Goal: Information Seeking & Learning: Learn about a topic

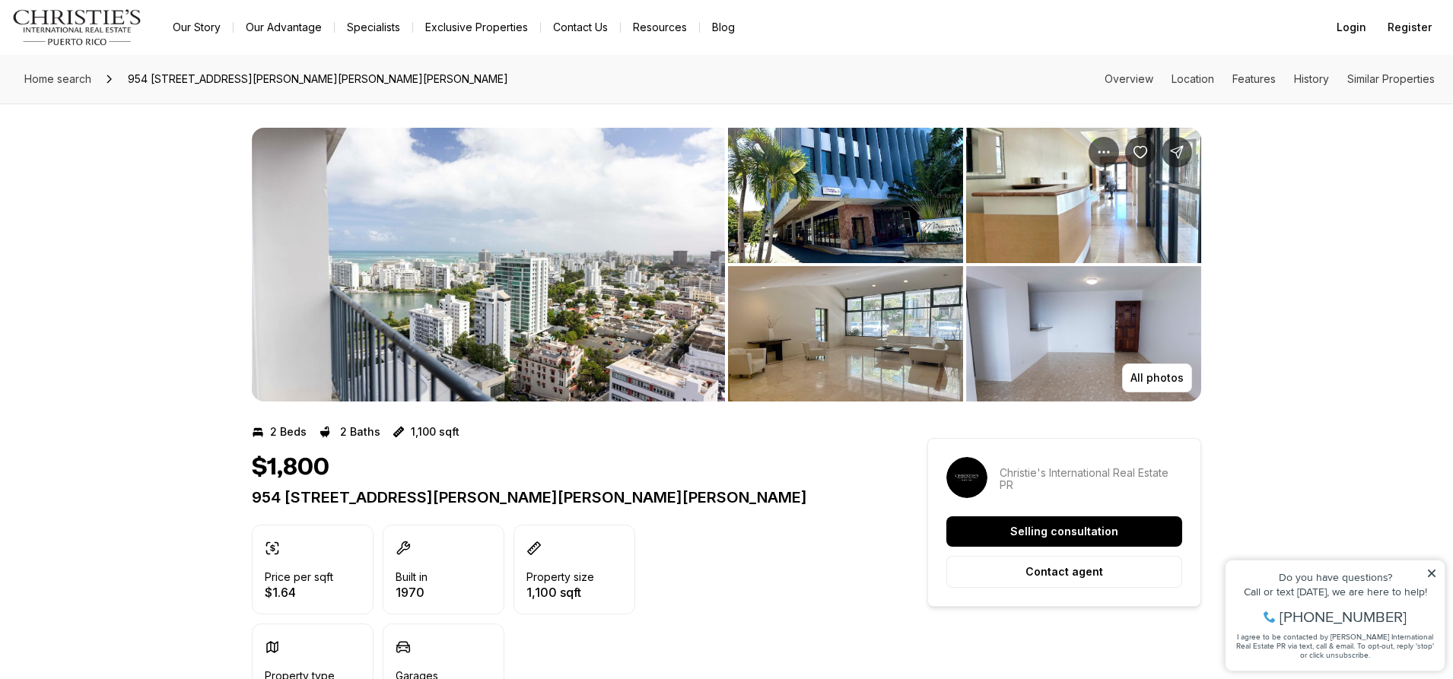
click at [1103, 323] on img "View image gallery" at bounding box center [1083, 333] width 235 height 135
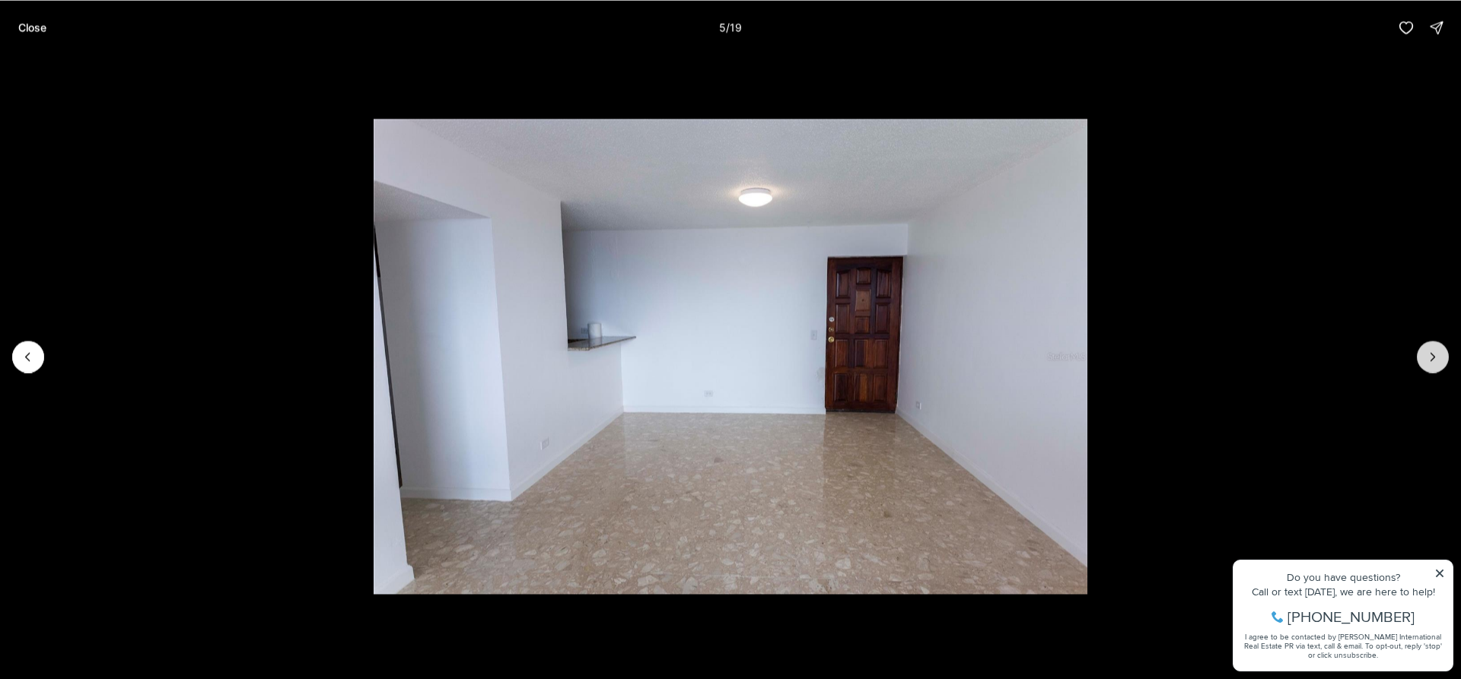
click at [1434, 353] on icon "Next slide" at bounding box center [1432, 356] width 15 height 15
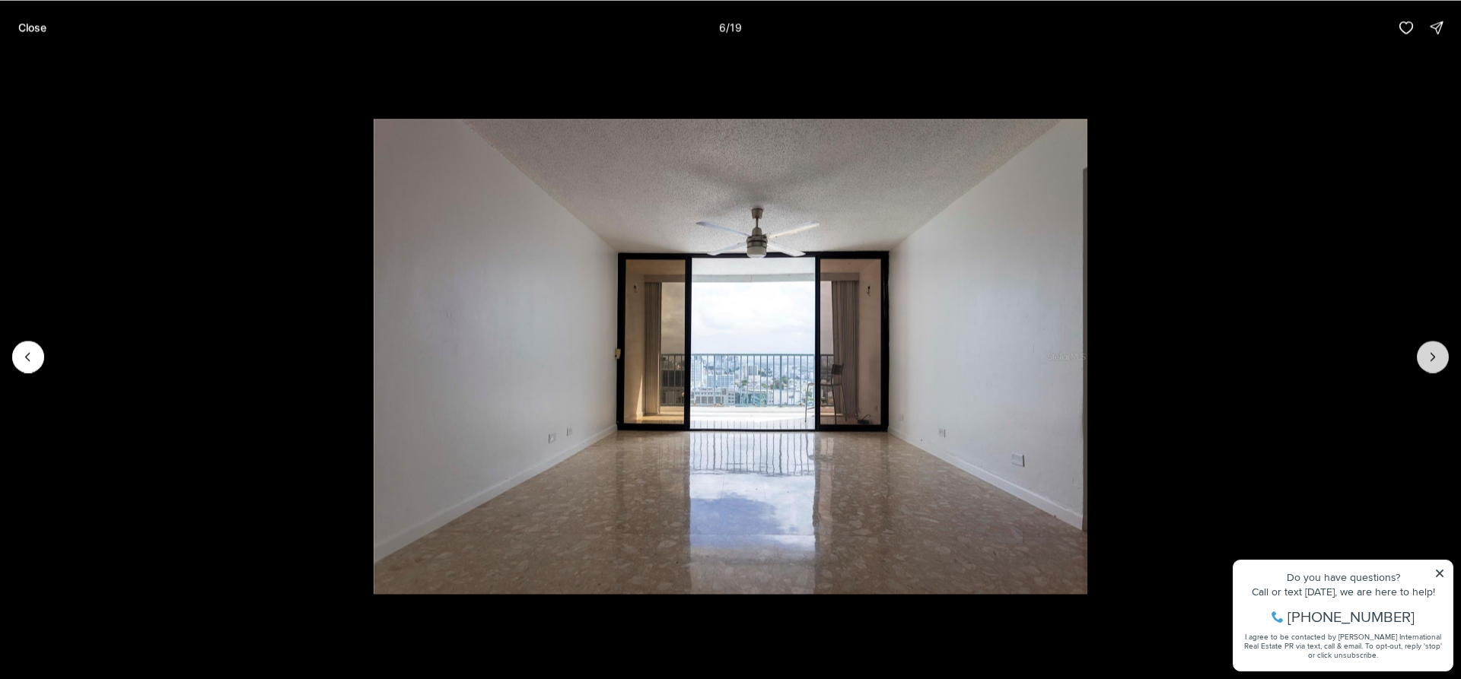
click at [1427, 348] on button "Next slide" at bounding box center [1432, 357] width 32 height 32
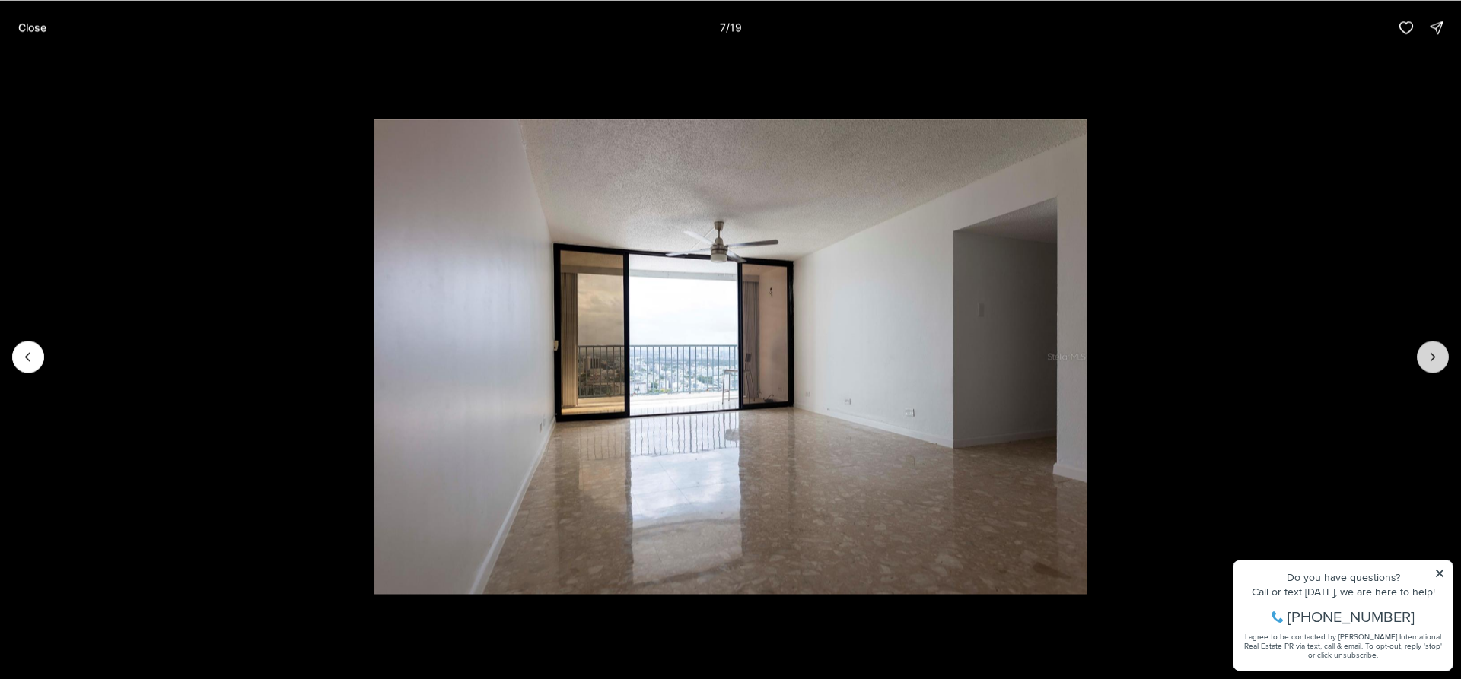
click at [1427, 348] on button "Next slide" at bounding box center [1432, 357] width 32 height 32
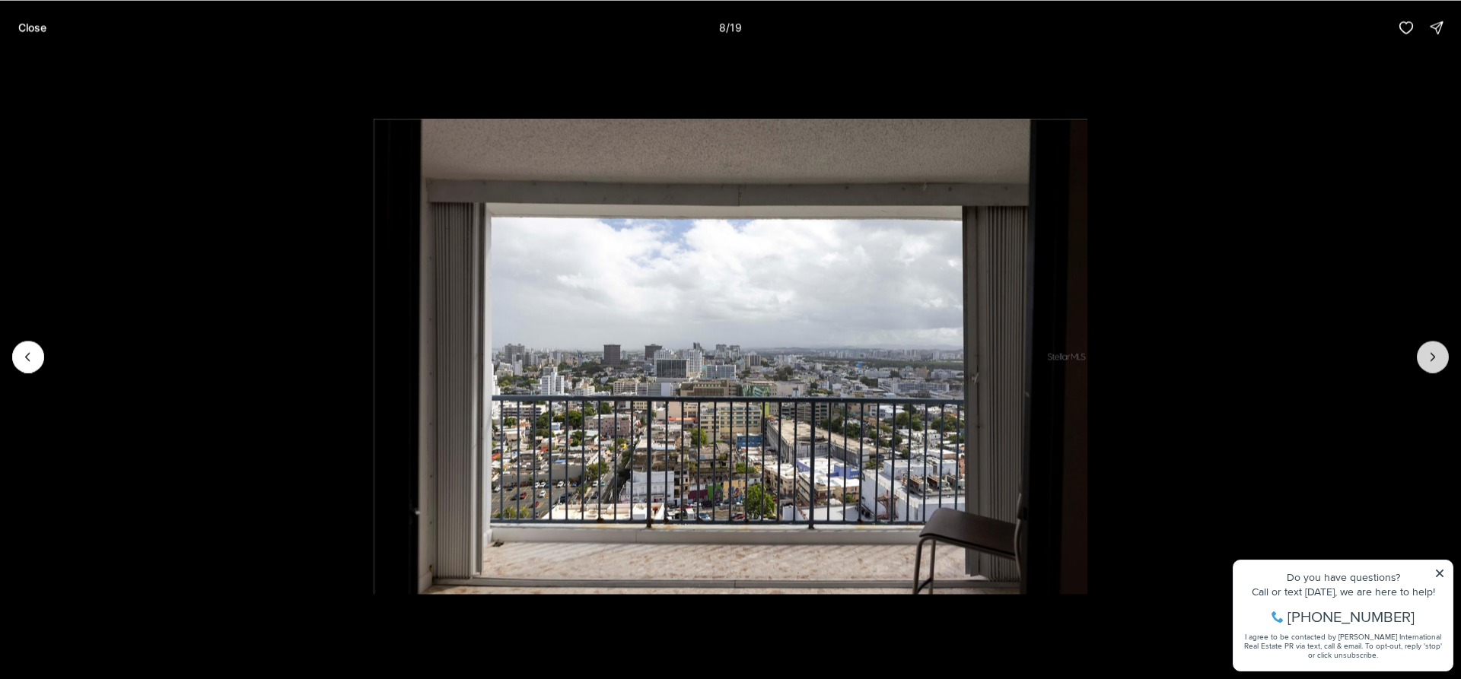
click at [1426, 348] on button "Next slide" at bounding box center [1432, 357] width 32 height 32
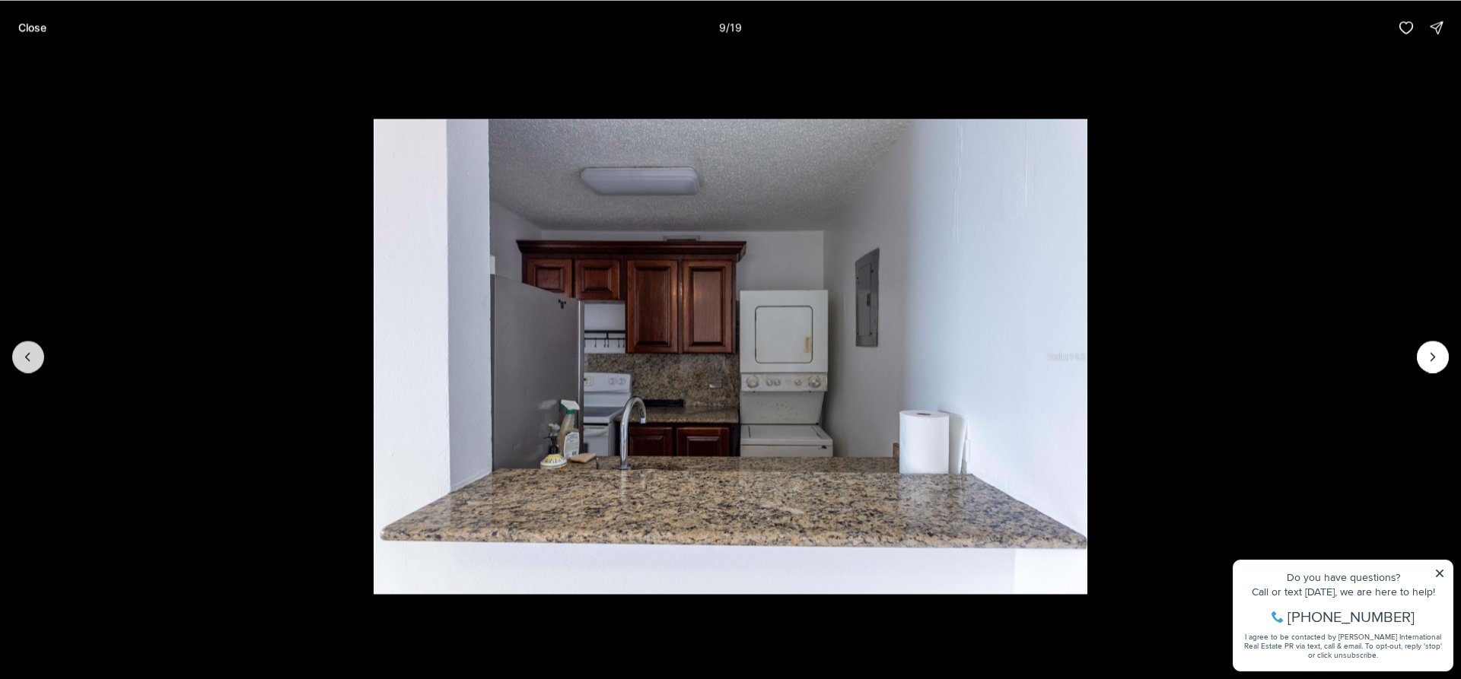
click at [33, 359] on icon "Previous slide" at bounding box center [28, 356] width 15 height 15
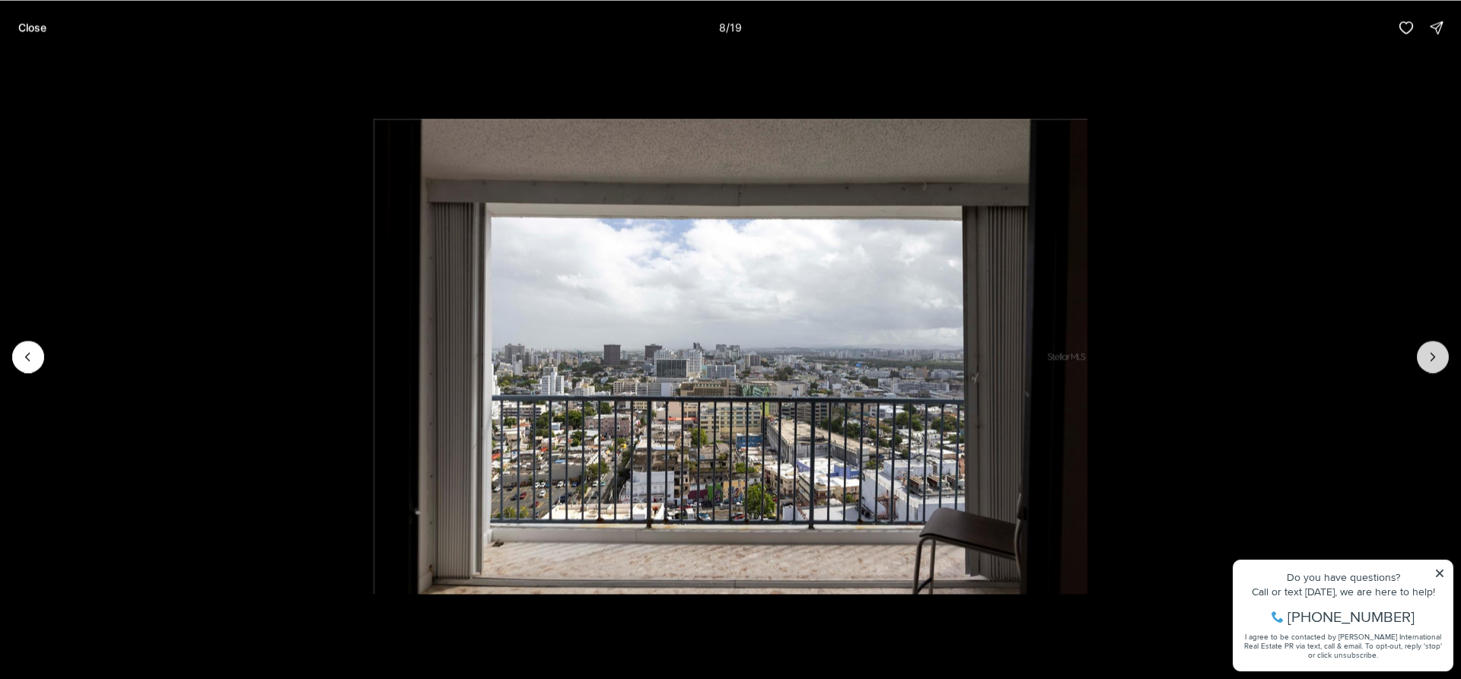
click at [1424, 358] on button "Next slide" at bounding box center [1432, 357] width 32 height 32
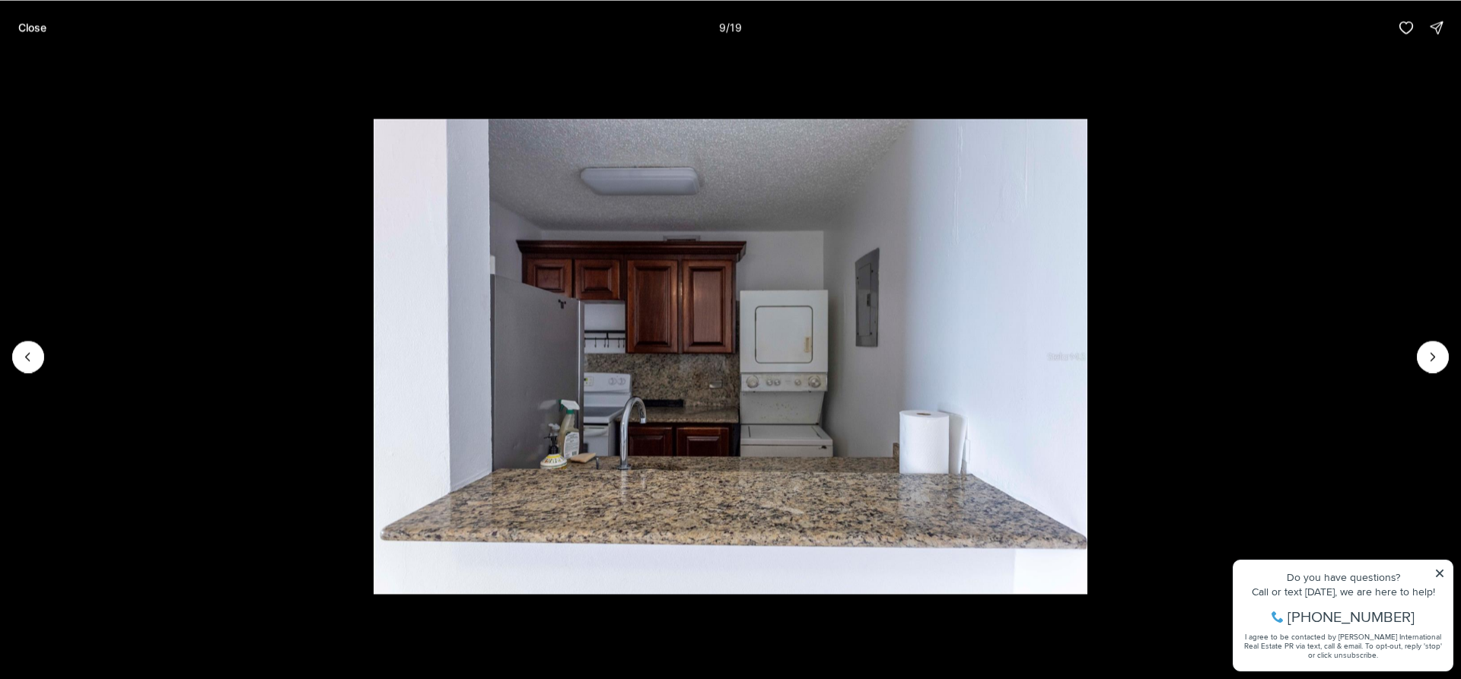
click at [1397, 342] on li "9 of 19" at bounding box center [730, 356] width 1461 height 603
click at [1431, 361] on icon "Next slide" at bounding box center [1433, 357] width 4 height 8
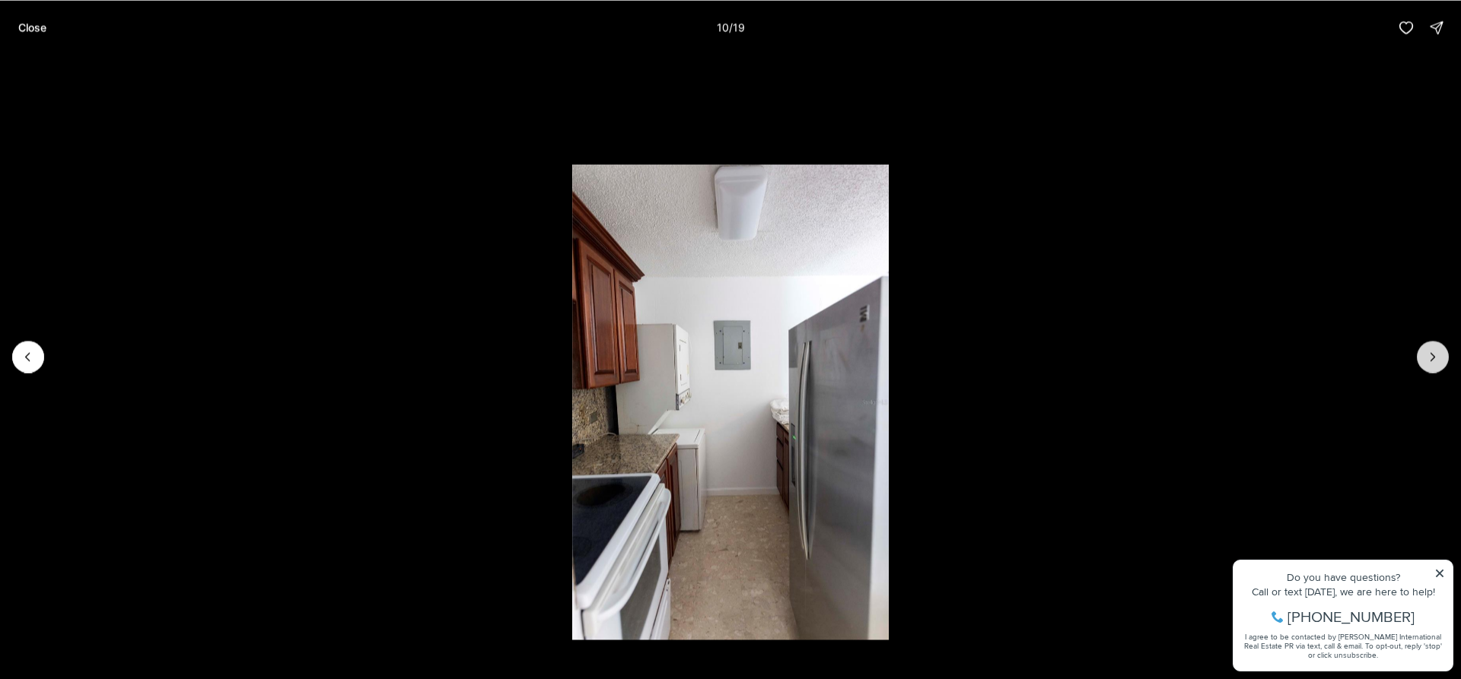
click at [1427, 357] on icon "Next slide" at bounding box center [1432, 356] width 15 height 15
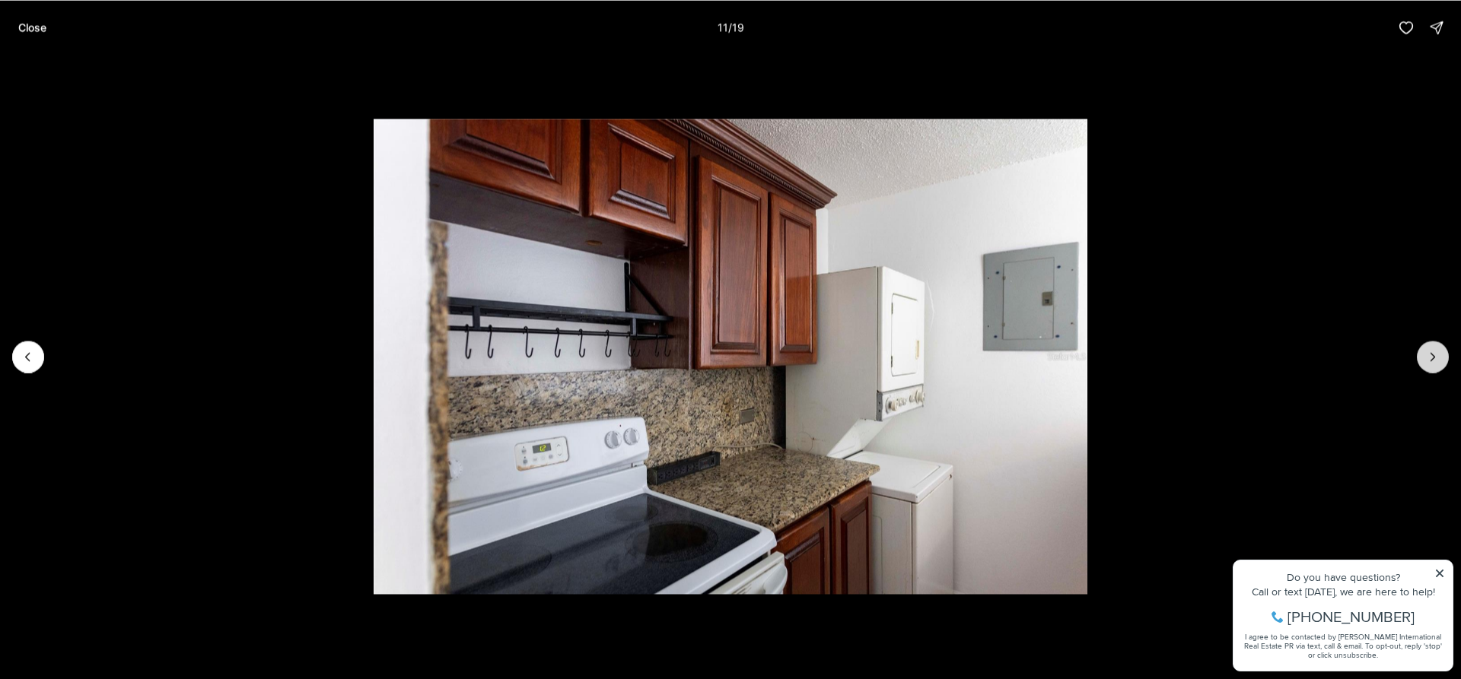
click at [1423, 354] on button "Next slide" at bounding box center [1432, 357] width 32 height 32
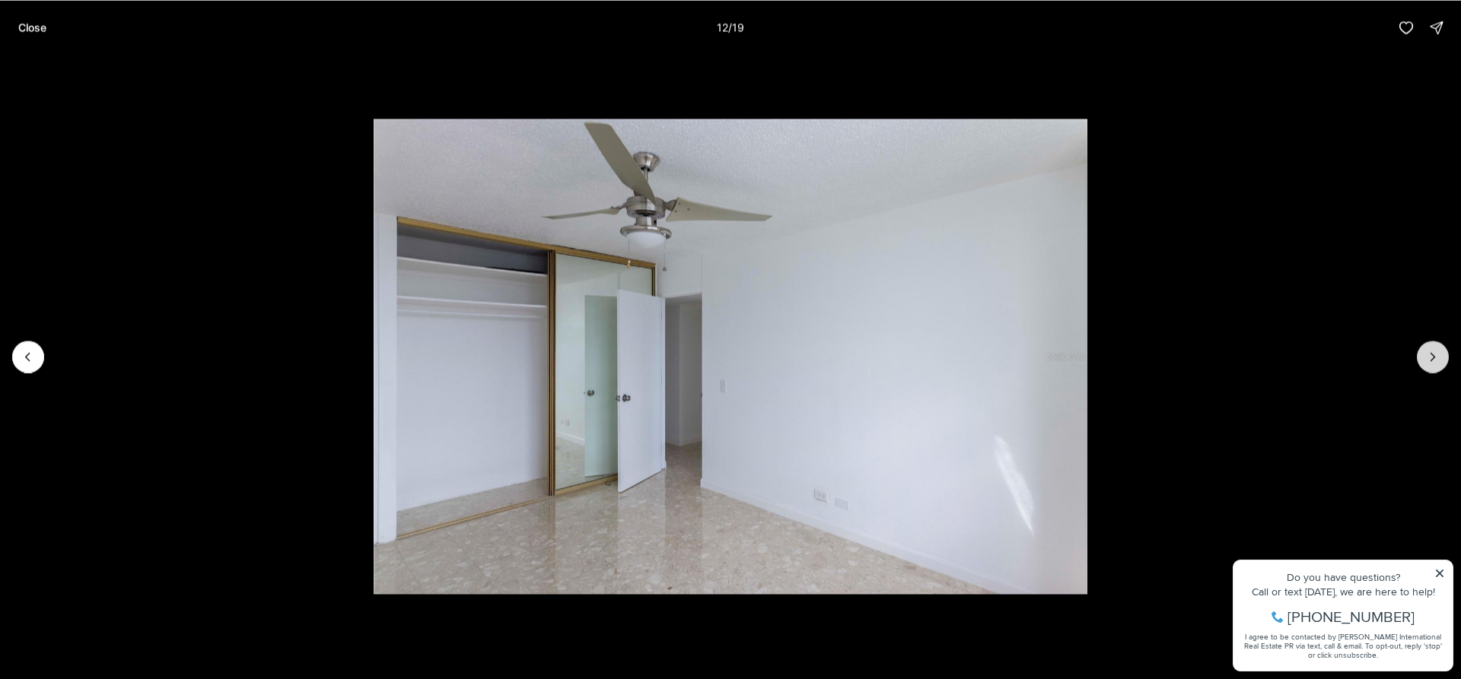
click at [1419, 351] on button "Next slide" at bounding box center [1432, 357] width 32 height 32
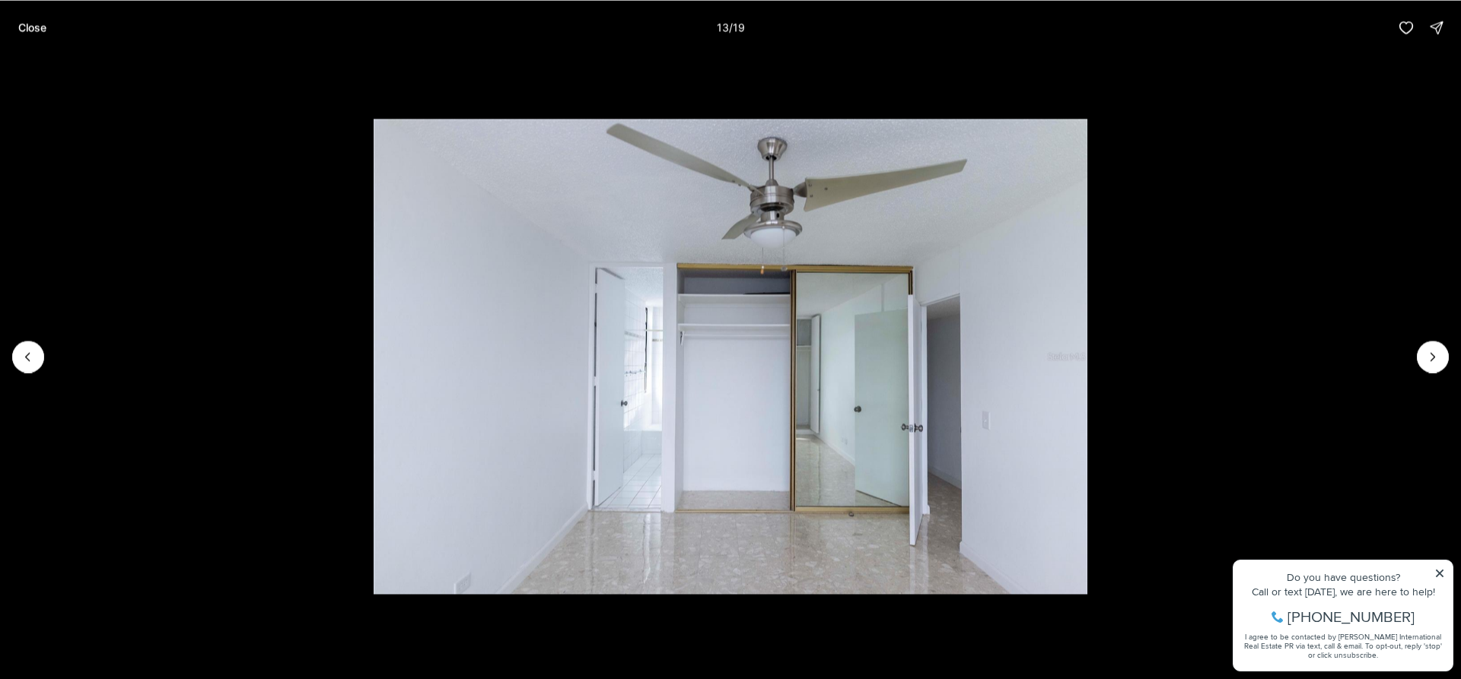
click at [1417, 348] on li "13 of 19" at bounding box center [730, 356] width 1461 height 603
click at [1428, 358] on icon "Next slide" at bounding box center [1432, 356] width 15 height 15
click at [1432, 362] on icon "Next slide" at bounding box center [1432, 356] width 15 height 15
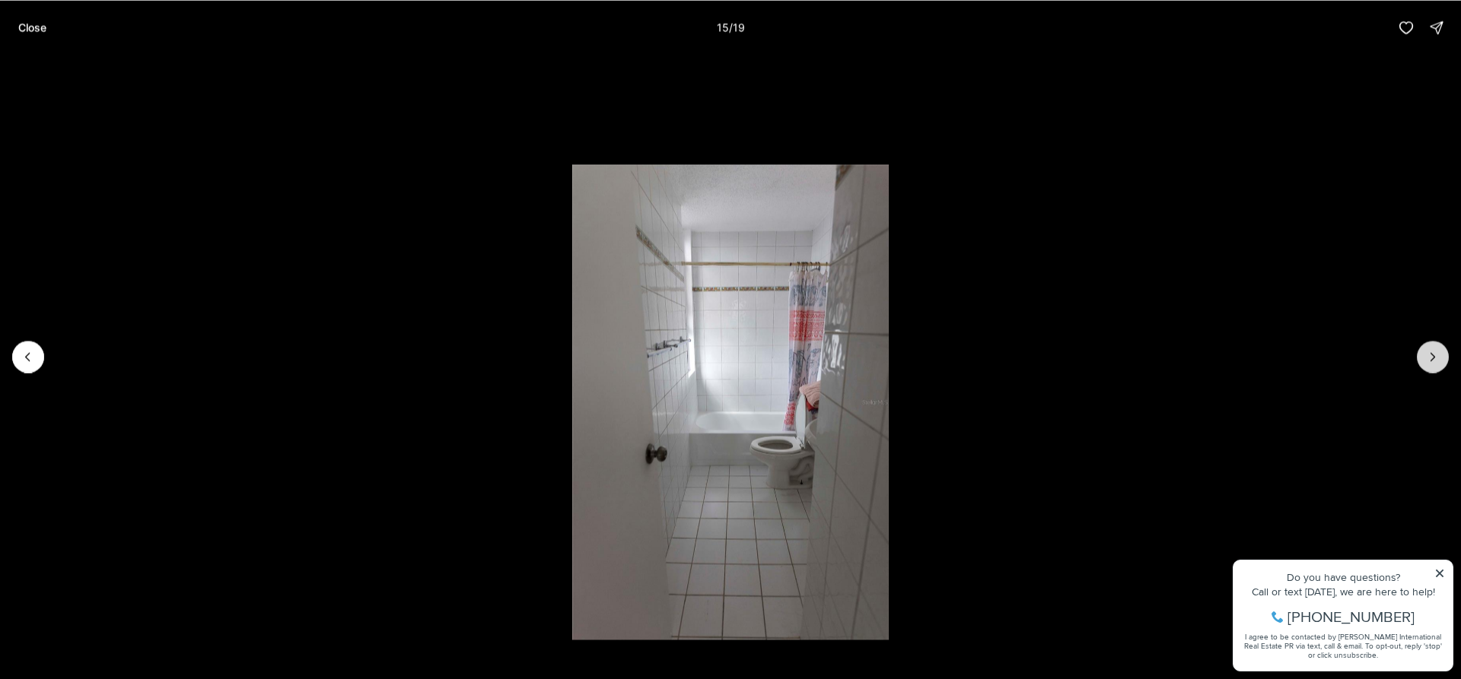
click at [1432, 362] on icon "Next slide" at bounding box center [1432, 356] width 15 height 15
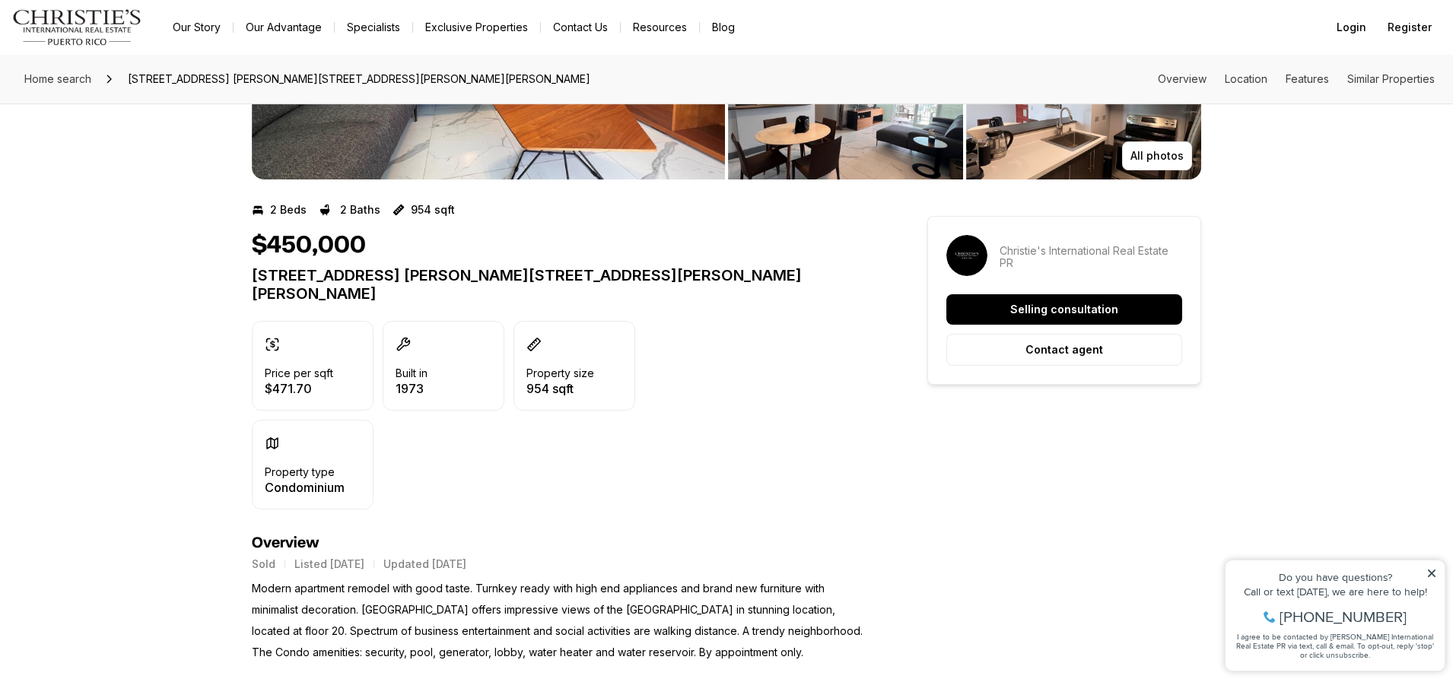
scroll to position [304, 0]
